Goal: Answer question/provide support: Share knowledge or assist other users

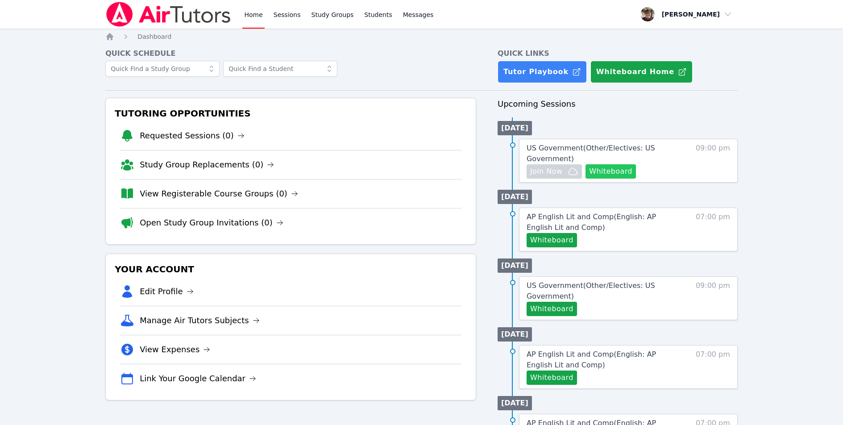
click at [602, 170] on button "Whiteboard" at bounding box center [610, 171] width 50 height 14
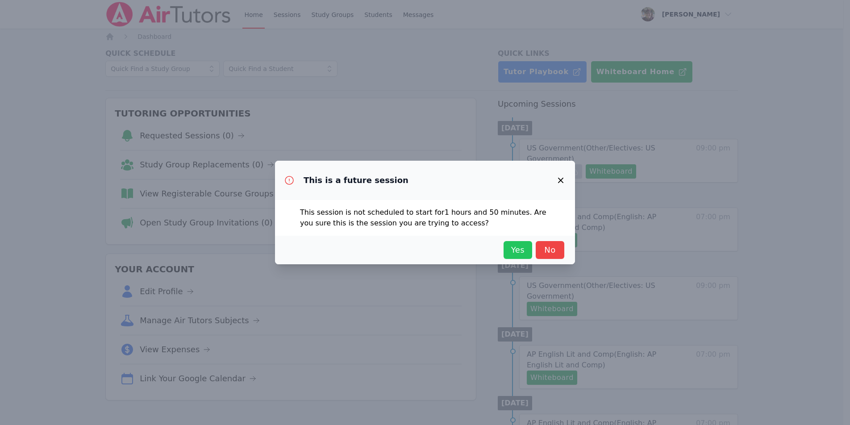
click at [520, 242] on button "Yes" at bounding box center [517, 250] width 29 height 18
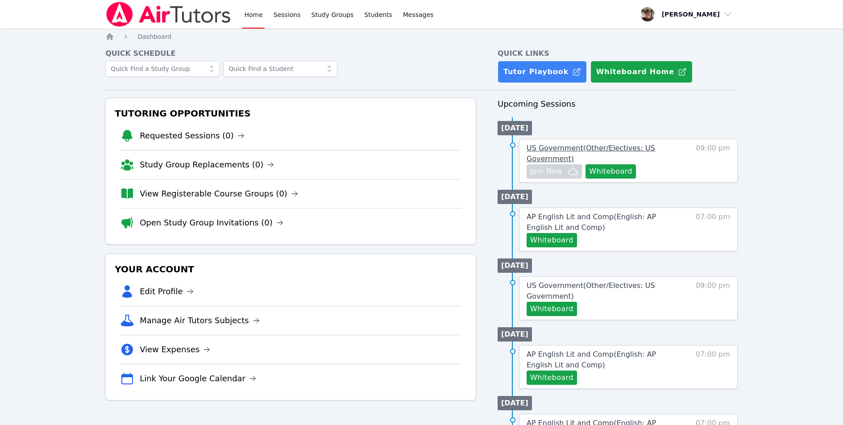
click at [586, 149] on span "US Government ( Other/Electives: US Government )" at bounding box center [591, 153] width 129 height 19
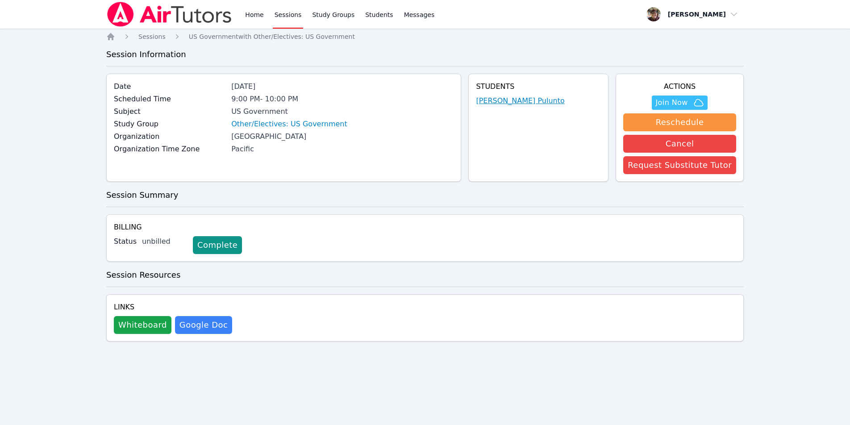
click at [530, 100] on link "Noris Pulunto" at bounding box center [520, 100] width 88 height 11
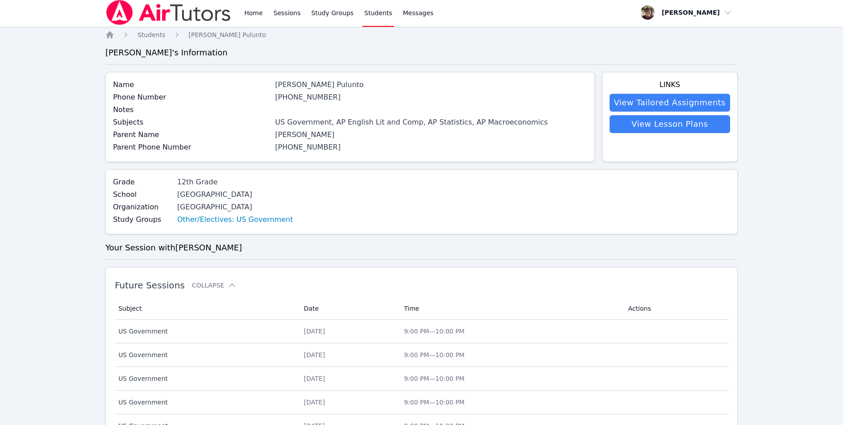
scroll to position [266, 0]
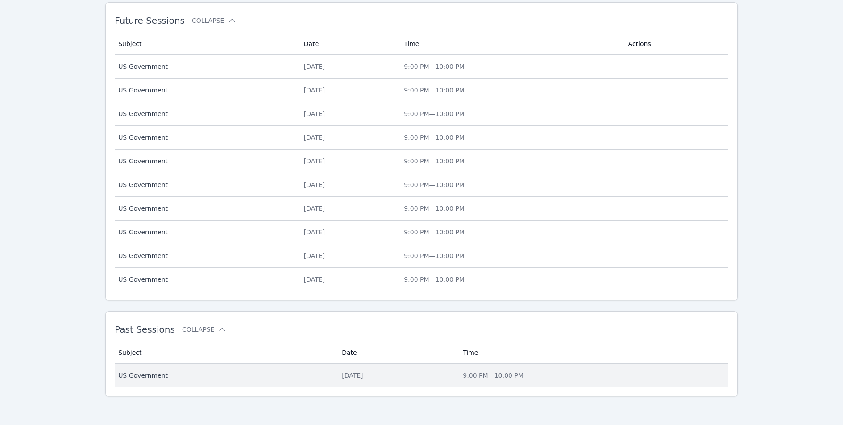
click at [342, 373] on div "Mon Sep 15" at bounding box center [397, 375] width 110 height 9
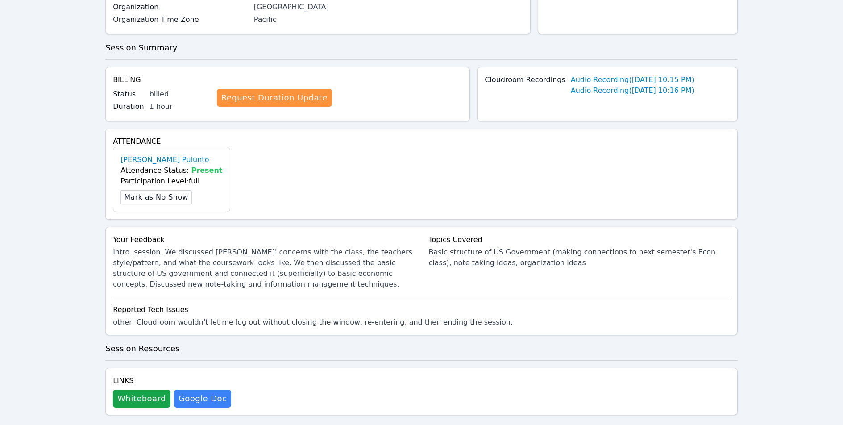
scroll to position [145, 0]
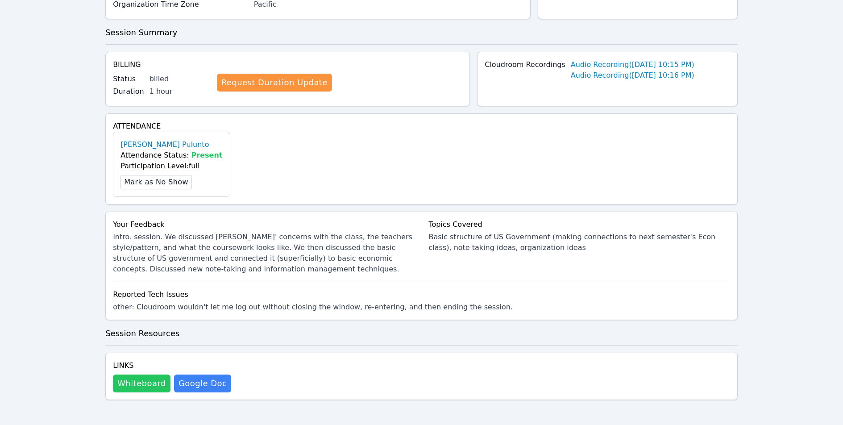
click at [124, 384] on button "Whiteboard" at bounding box center [142, 383] width 58 height 18
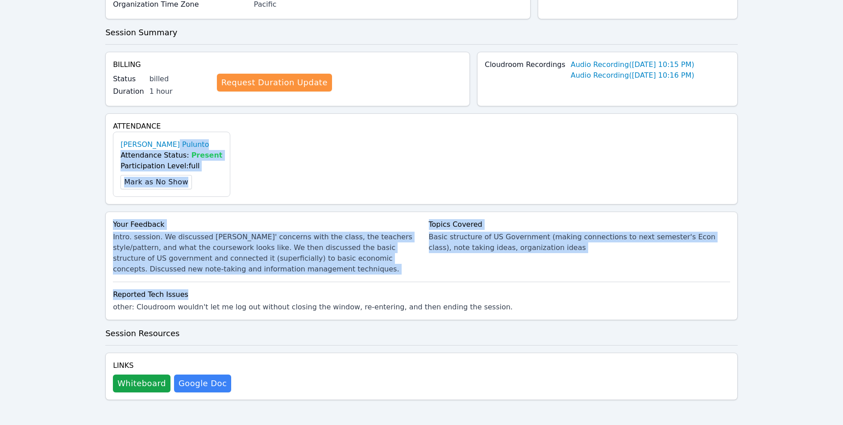
drag, startPoint x: 293, startPoint y: 143, endPoint x: 267, endPoint y: 256, distance: 115.4
click at [269, 288] on div "Home Sessions US Government with Other/Electives: US Government Session Informa…" at bounding box center [421, 156] width 632 height 537
click at [58, 156] on div "Home Sessions Study Groups Students Messages Open user menu John Simms Open mai…" at bounding box center [421, 139] width 843 height 569
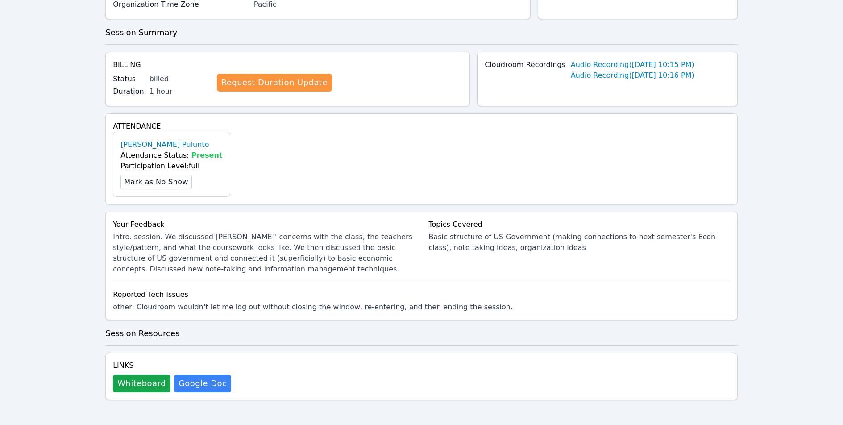
click at [51, 136] on div "Home Sessions Study Groups Students Messages Open user menu John Simms Open mai…" at bounding box center [421, 139] width 843 height 569
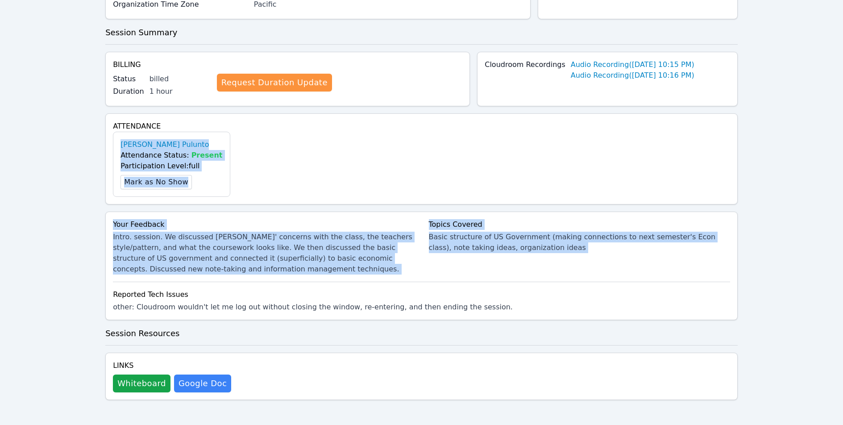
drag, startPoint x: 52, startPoint y: 140, endPoint x: 21, endPoint y: 253, distance: 117.6
click at [26, 301] on div "Home Sessions Study Groups Students Messages Open user menu John Simms Open mai…" at bounding box center [421, 139] width 843 height 569
click at [766, 120] on div "Home Sessions Study Groups Students Messages Open user menu John Simms Open mai…" at bounding box center [421, 139] width 843 height 569
